Goal: Book appointment/travel/reservation

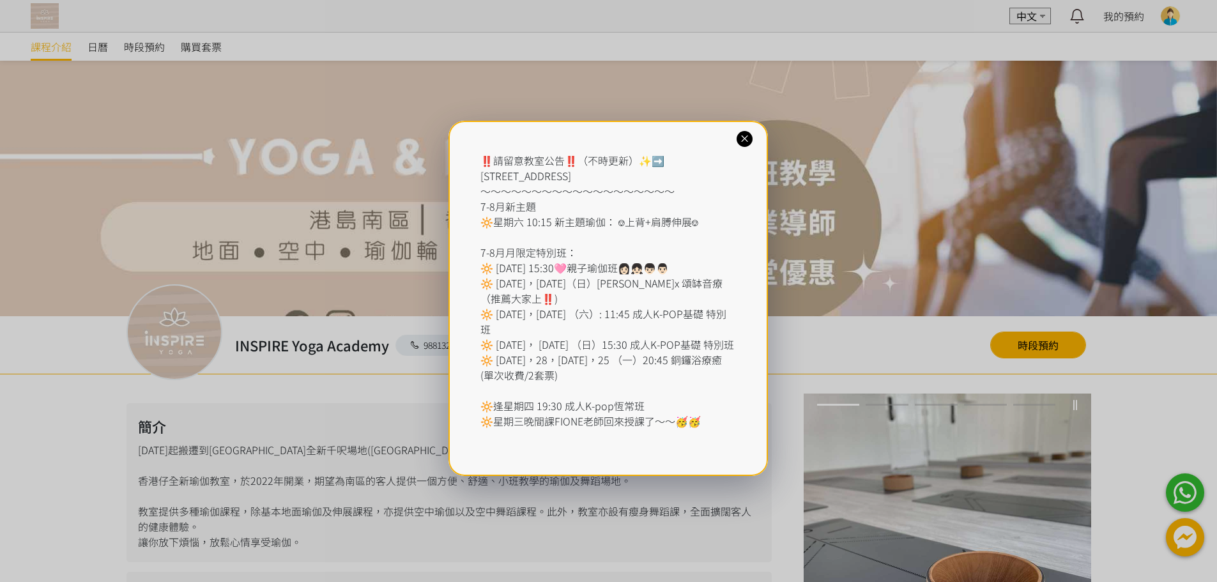
click at [1031, 348] on div "‼️請留意教室公告‼️（不時更新）✨➡️ [STREET_ADDRESS] ～～～～～～～～～～～～～～～～～～～ 7-8月新主題 🔆星期六 10:15 新主…" at bounding box center [608, 291] width 1217 height 582
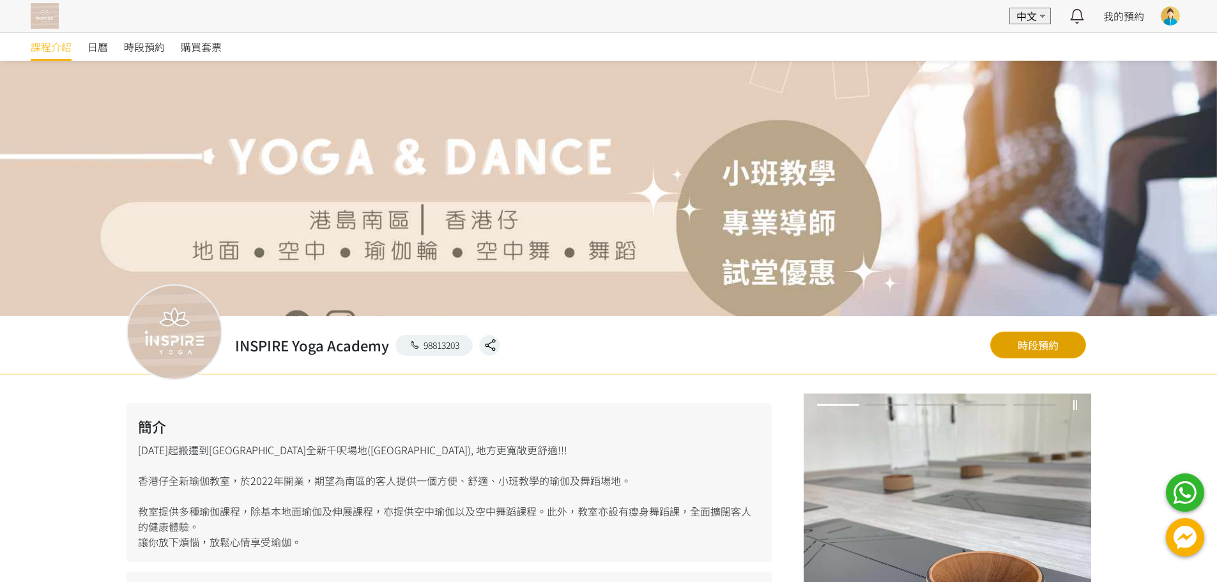
click at [1046, 343] on link "時段預約" at bounding box center [1038, 345] width 96 height 27
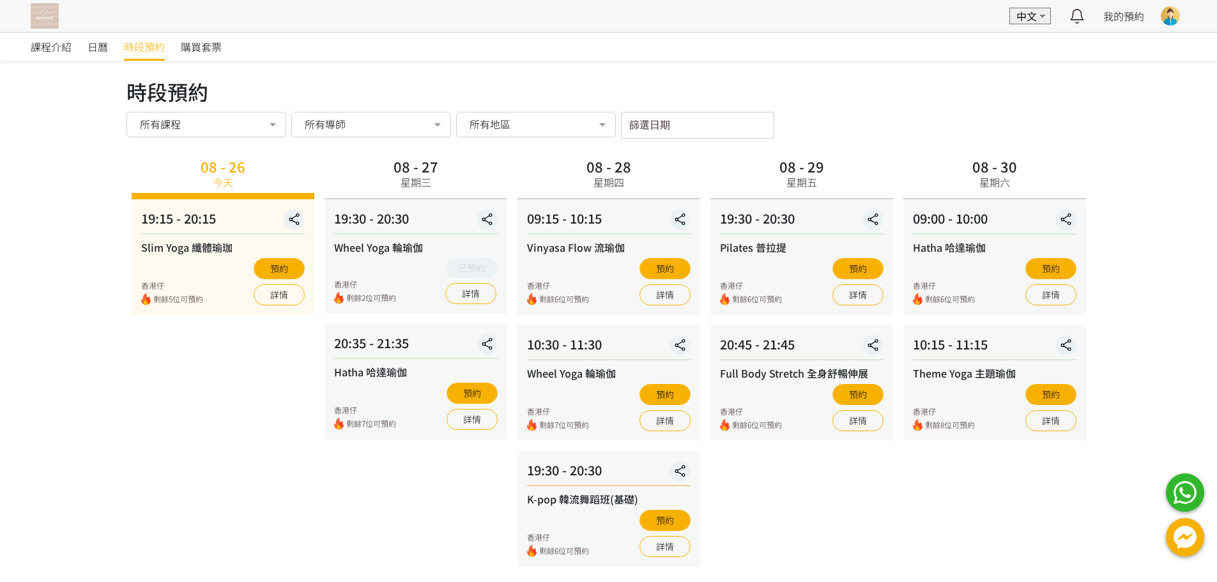
click at [1171, 126] on div "課程介紹 日曆 時段預約 購買套票 時段預約 時段預約 所有課程 所有課程 Slim Yoga 纖體瑜珈 Wheel Yoga 輪瑜伽 Hatha 哈達瑜伽 …" at bounding box center [608, 335] width 1217 height 607
